Goal: Information Seeking & Learning: Learn about a topic

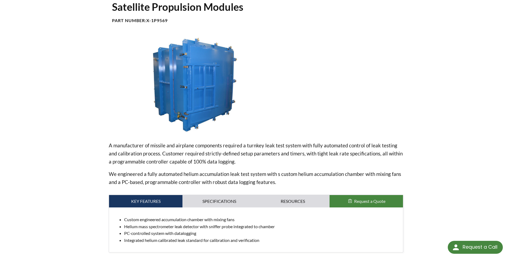
scroll to position [81, 0]
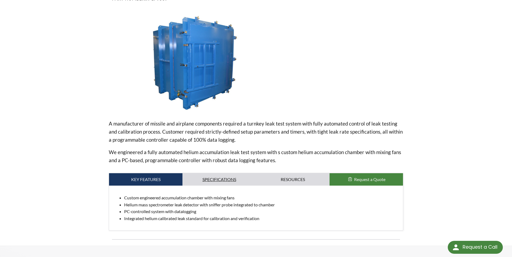
click at [221, 178] on link "Specifications" at bounding box center [218, 180] width 73 height 12
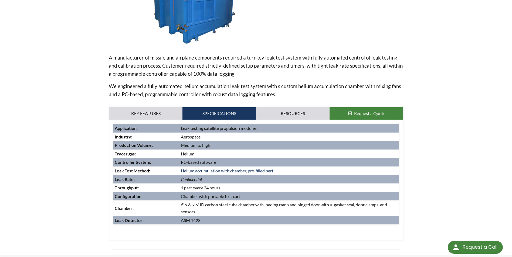
scroll to position [162, 0]
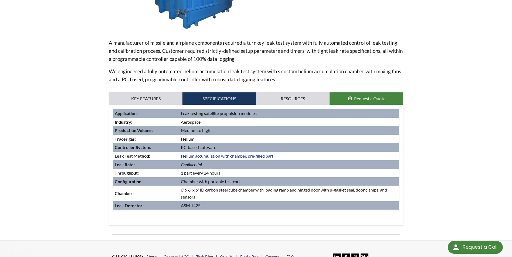
click at [199, 192] on td "6' x 6' x 6' ID carbon steel cube chamber with loading ramp and hinged door wit…" at bounding box center [288, 193] width 219 height 15
drag, startPoint x: 203, startPoint y: 207, endPoint x: 202, endPoint y: 203, distance: 3.7
click at [202, 204] on td "ASM 142S" at bounding box center [288, 206] width 219 height 9
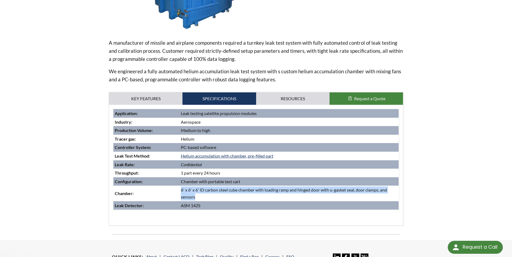
drag, startPoint x: 201, startPoint y: 194, endPoint x: 180, endPoint y: 190, distance: 21.5
click at [180, 190] on td "6' x 6' x 6' ID carbon steel cube chamber with loading ramp and hinged door wit…" at bounding box center [288, 193] width 219 height 15
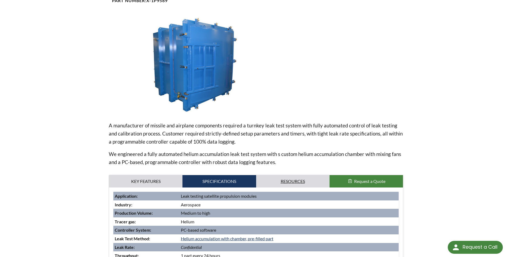
scroll to position [81, 0]
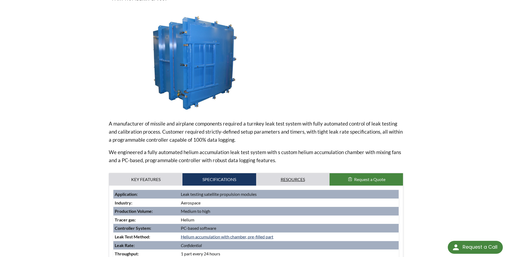
click at [297, 182] on link "Resources" at bounding box center [292, 180] width 73 height 12
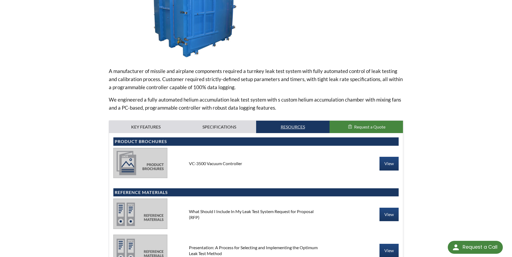
scroll to position [162, 0]
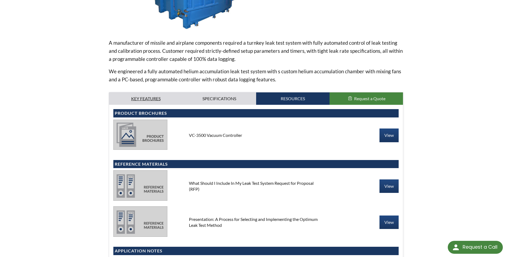
click at [152, 97] on link "Key Features" at bounding box center [145, 99] width 73 height 12
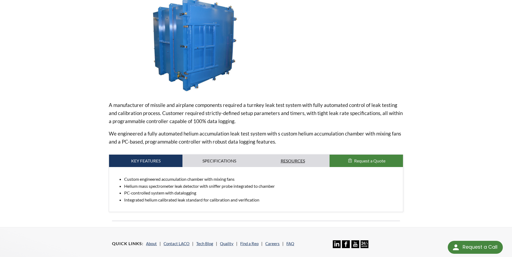
scroll to position [100, 0]
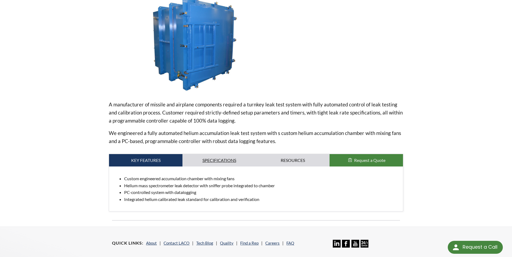
click at [211, 160] on link "Specifications" at bounding box center [218, 160] width 73 height 12
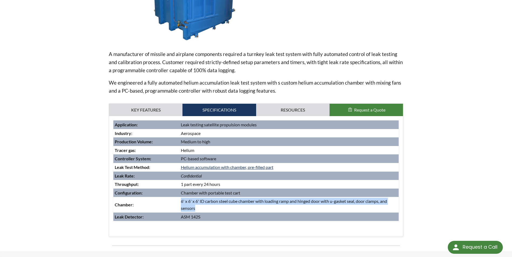
scroll to position [154, 0]
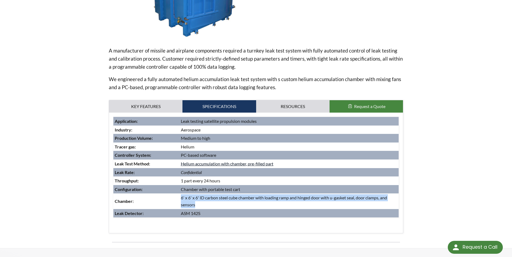
click at [225, 164] on link "Helium accumulation with chamber, pre-filled part" at bounding box center [227, 163] width 93 height 5
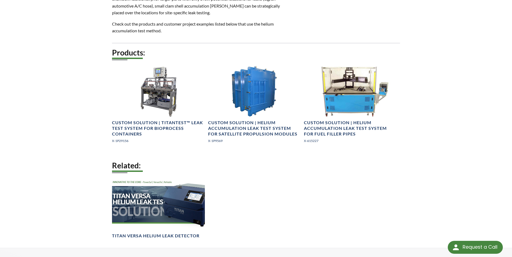
scroll to position [243, 0]
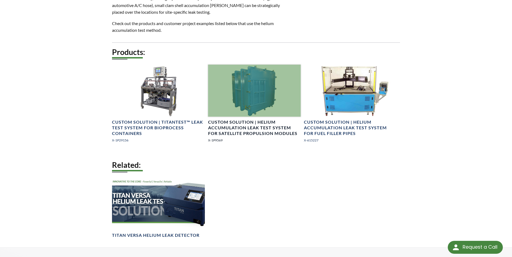
click at [257, 132] on h4 "Custom Solution | Helium Accumulation Leak Test System for Satellite Propulsion…" at bounding box center [254, 128] width 93 height 17
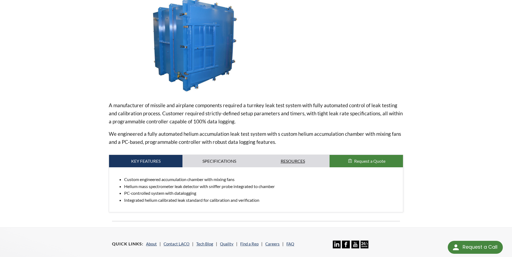
scroll to position [108, 0]
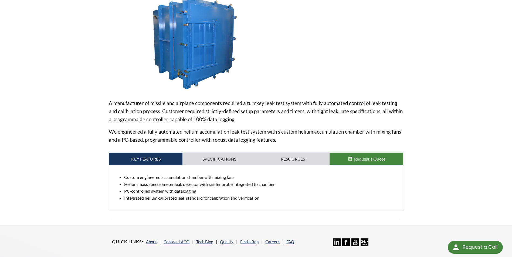
click at [231, 160] on link "Specifications" at bounding box center [218, 159] width 73 height 12
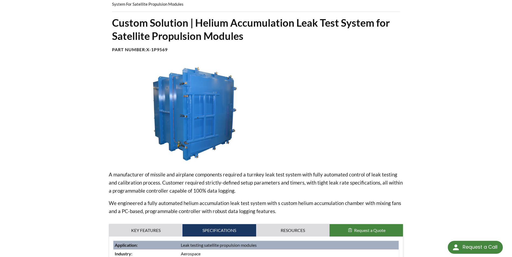
scroll to position [27, 0]
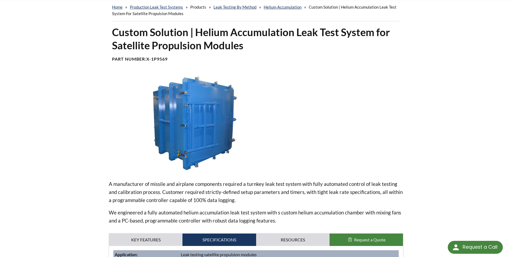
click at [210, 126] on img at bounding box center [195, 123] width 172 height 97
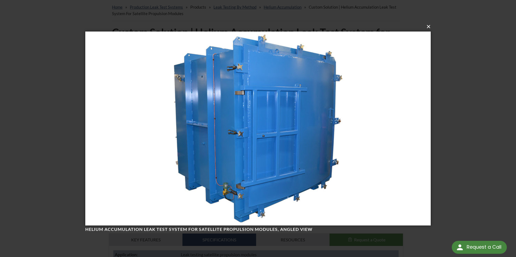
click at [430, 27] on button "×" at bounding box center [259, 27] width 345 height 12
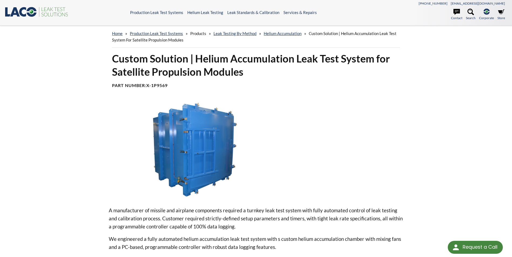
scroll to position [0, 0]
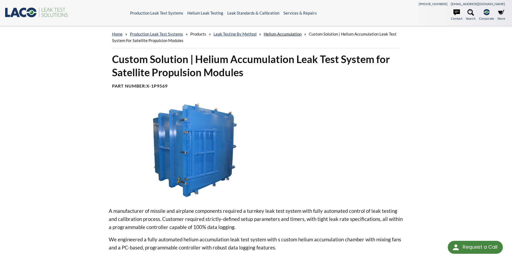
click at [284, 33] on link "Helium Accumulation" at bounding box center [283, 34] width 38 height 5
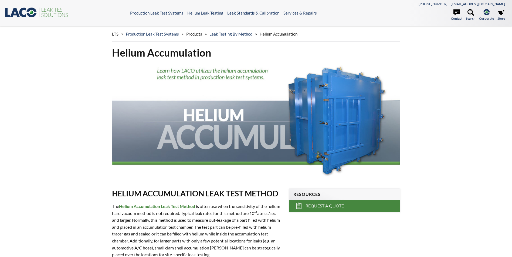
select select "Widget di traduzione della lingua"
click at [237, 34] on link "Leak Testing by Method" at bounding box center [230, 34] width 43 height 5
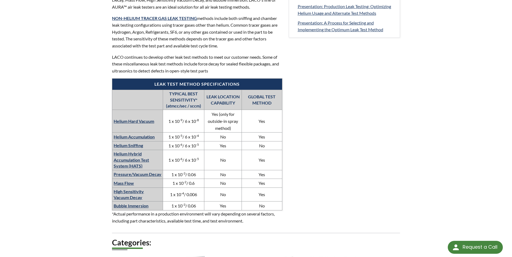
scroll to position [270, 0]
